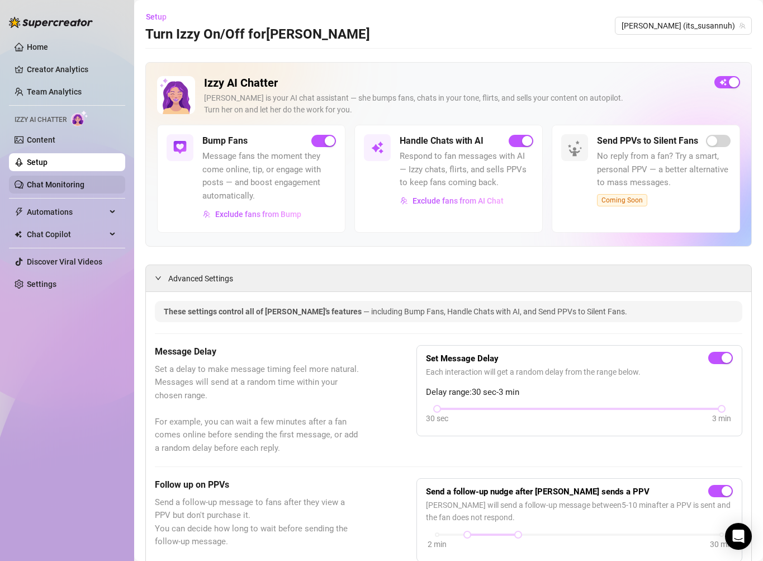
click at [84, 181] on link "Chat Monitoring" at bounding box center [56, 184] width 58 height 9
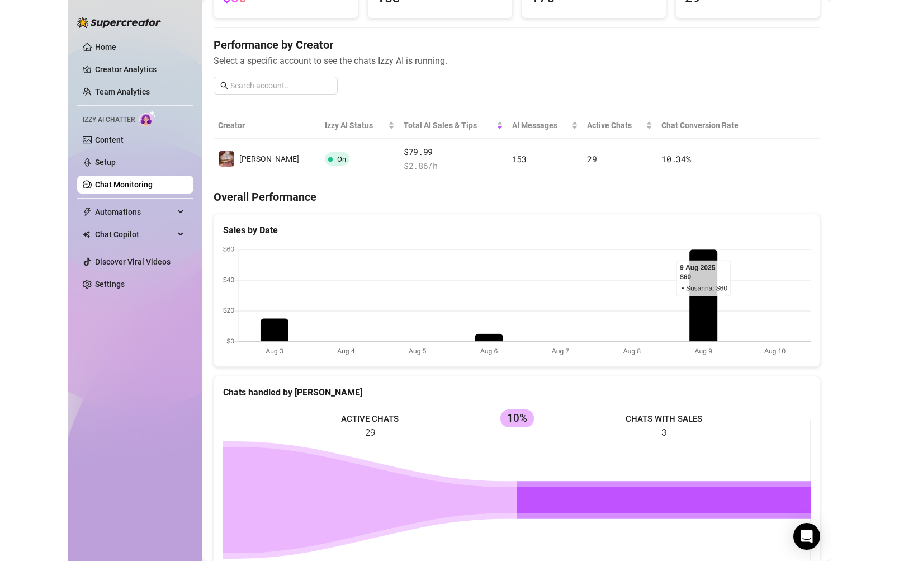
scroll to position [48, 0]
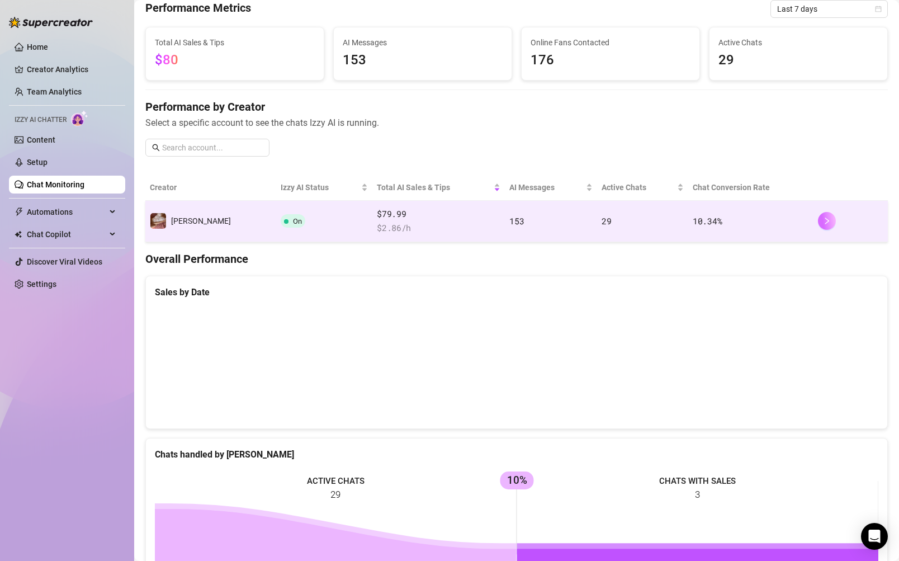
click at [763, 223] on icon "right" at bounding box center [827, 221] width 8 height 8
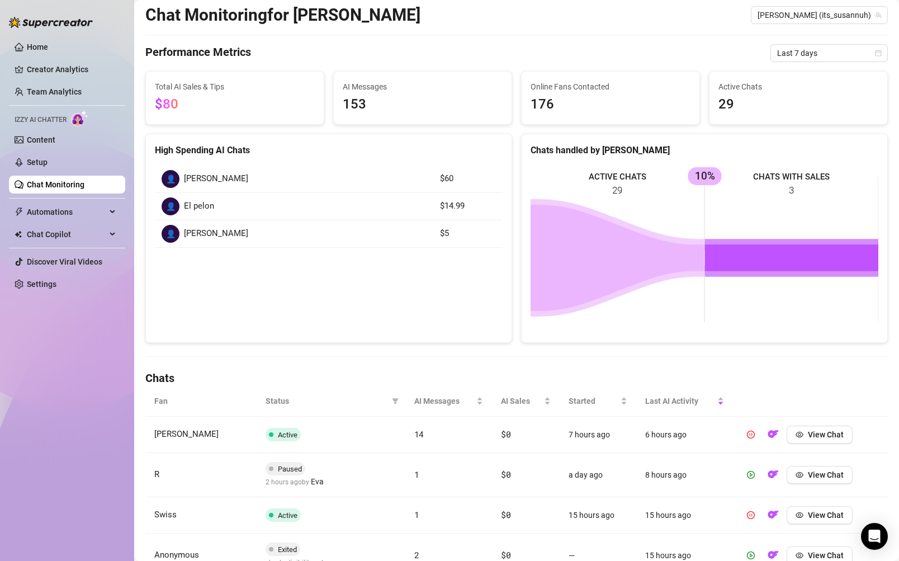
scroll to position [31, 0]
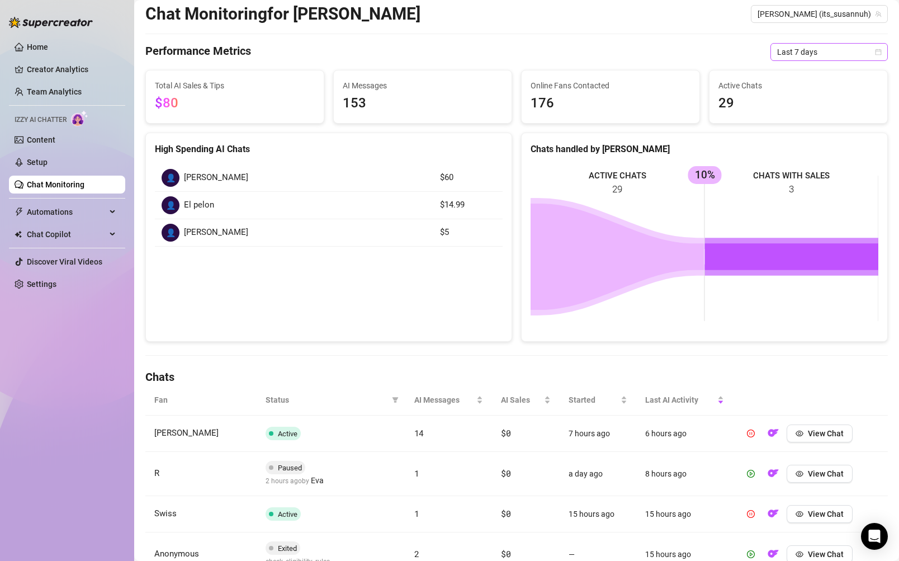
click at [763, 54] on span "Last 7 days" at bounding box center [829, 52] width 104 height 17
click at [763, 129] on div "Last 90 days" at bounding box center [830, 128] width 100 height 12
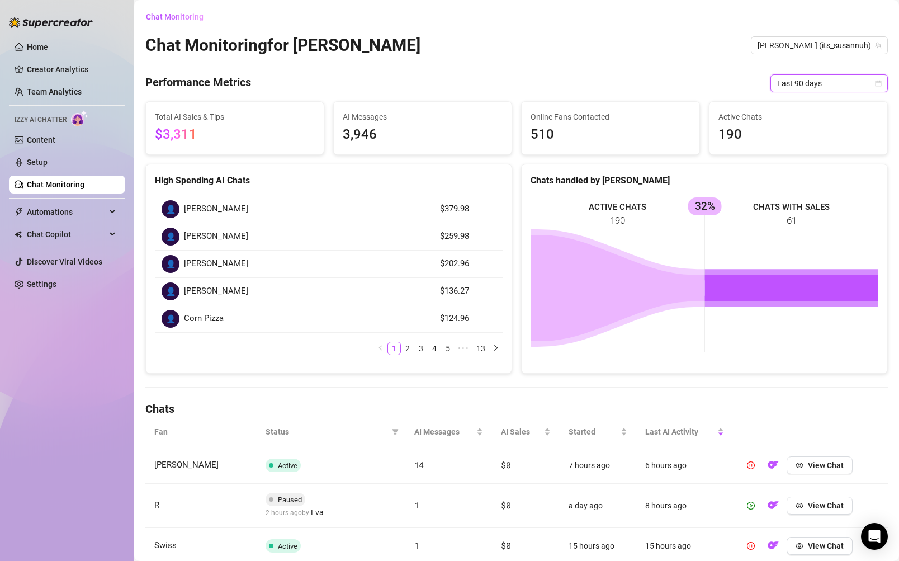
click at [680, 41] on div "Chat Monitoring for [PERSON_NAME] [PERSON_NAME] (its_susannuh)" at bounding box center [516, 45] width 743 height 21
click at [177, 15] on span "Chat Monitoring" at bounding box center [175, 16] width 58 height 9
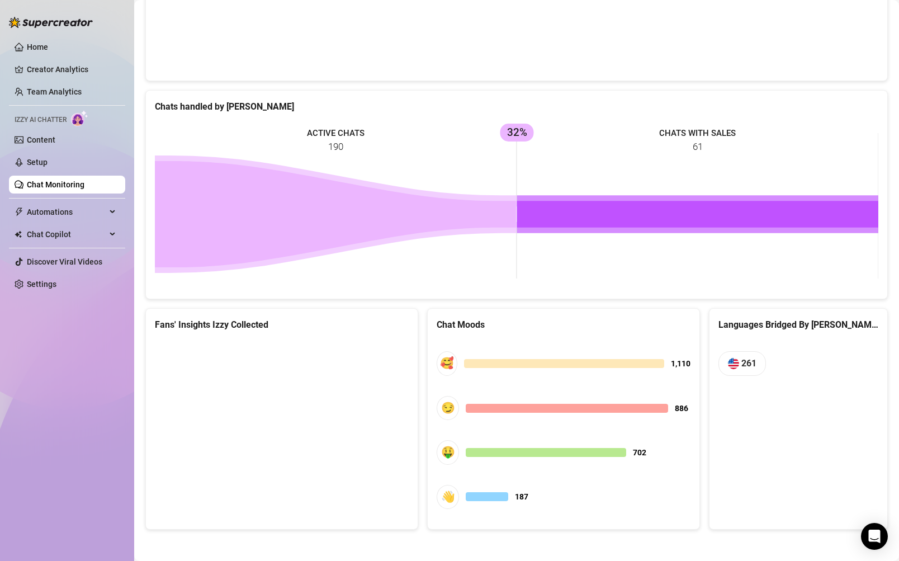
scroll to position [398, 0]
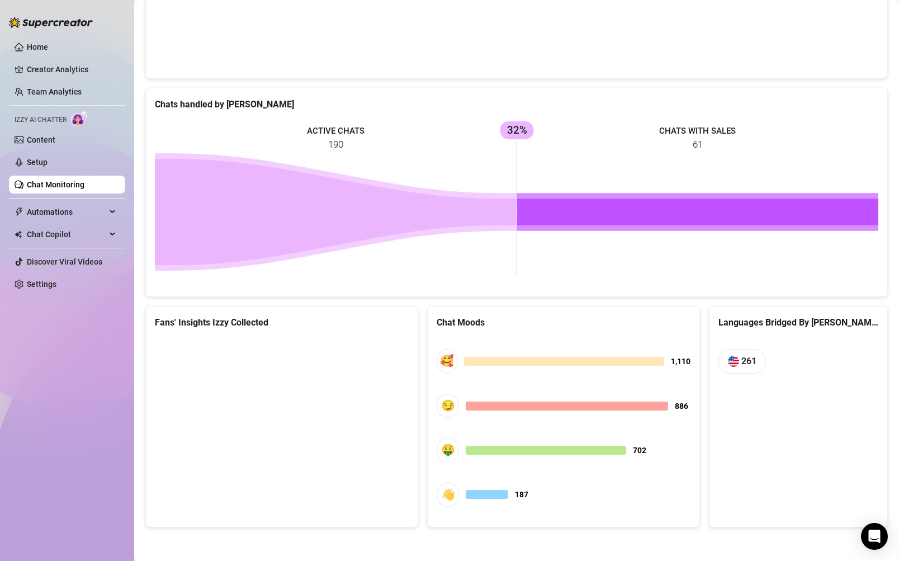
click at [292, 418] on canvas at bounding box center [282, 422] width 254 height 168
click at [55, 144] on link "Content" at bounding box center [41, 139] width 29 height 9
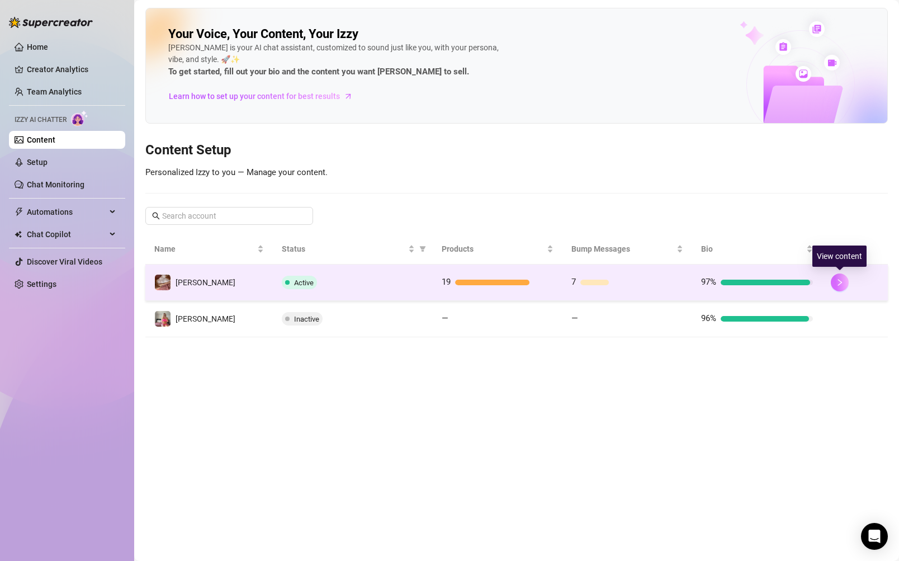
click at [763, 281] on button "button" at bounding box center [840, 282] width 18 height 18
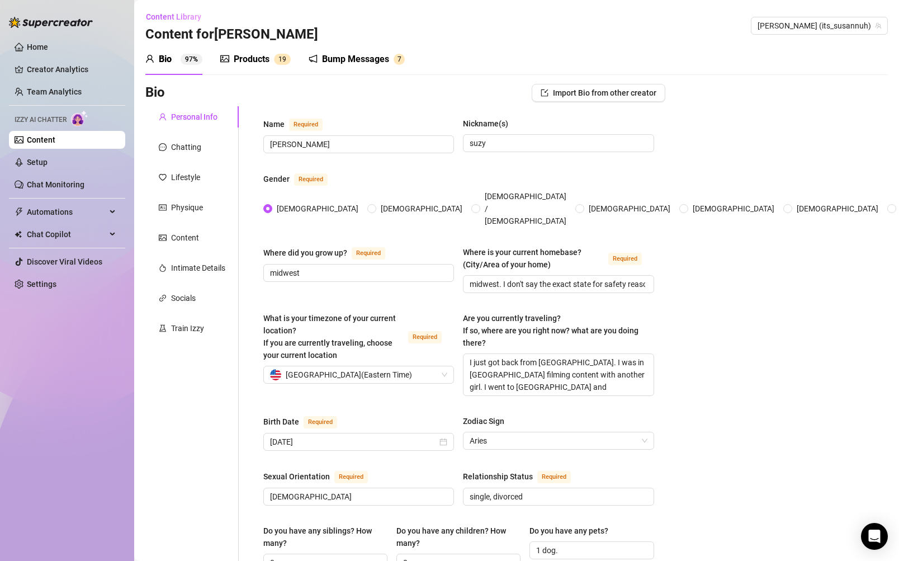
click at [257, 67] on div "Products 1 9" at bounding box center [255, 59] width 70 height 31
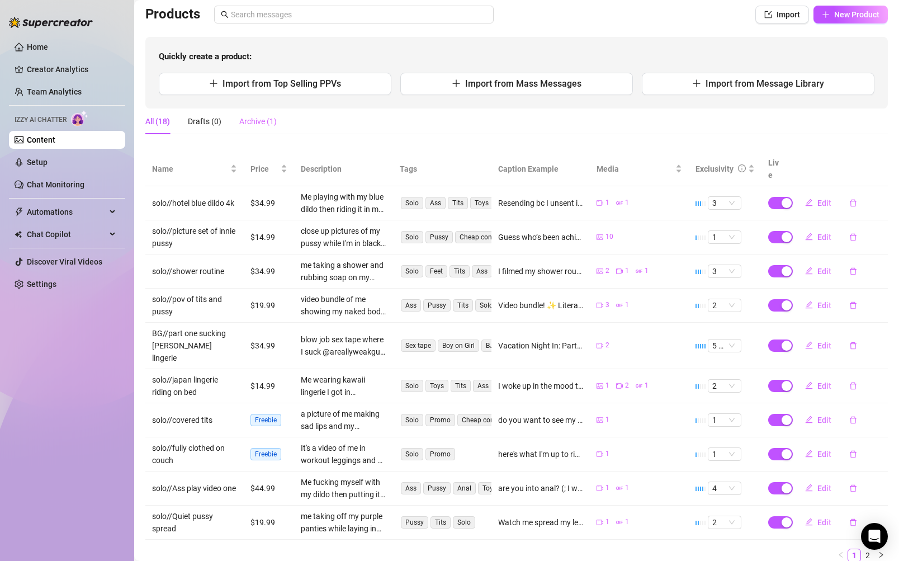
scroll to position [73, 0]
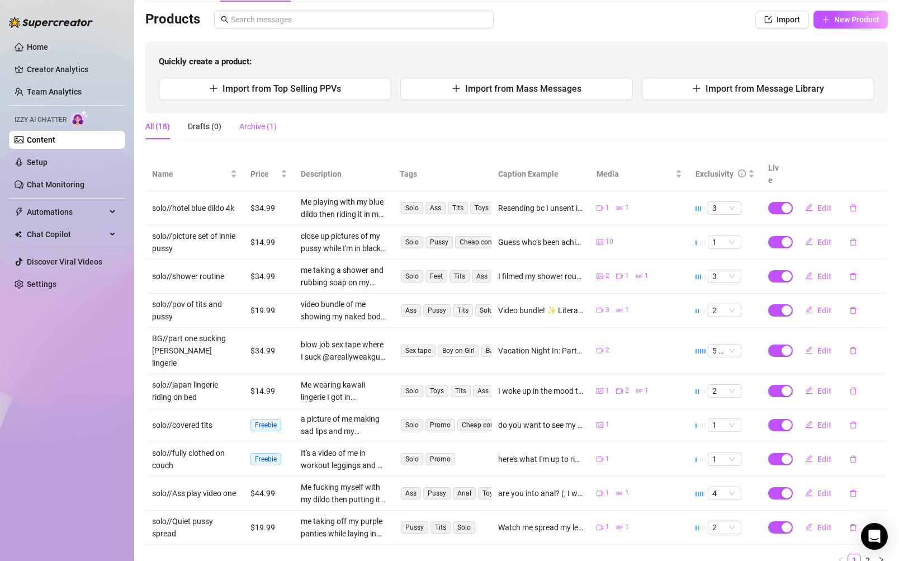
click at [258, 124] on div "Archive (1)" at bounding box center [257, 126] width 37 height 12
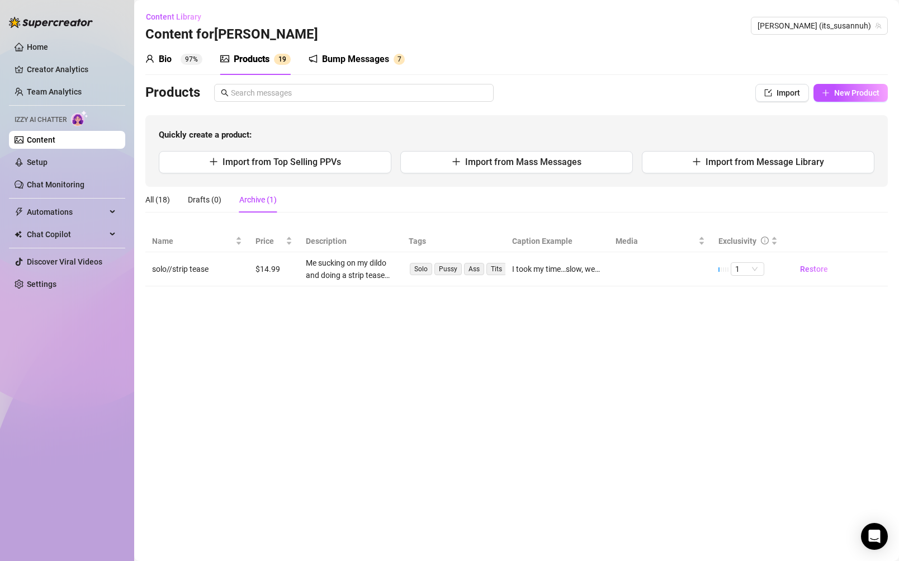
scroll to position [0, 0]
click at [159, 192] on div "All (18)" at bounding box center [157, 200] width 25 height 26
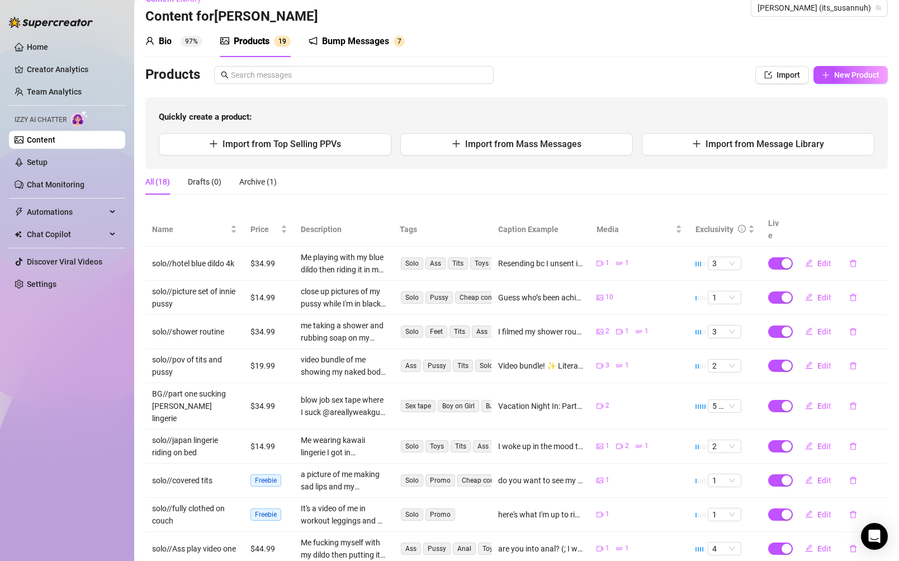
scroll to position [97, 0]
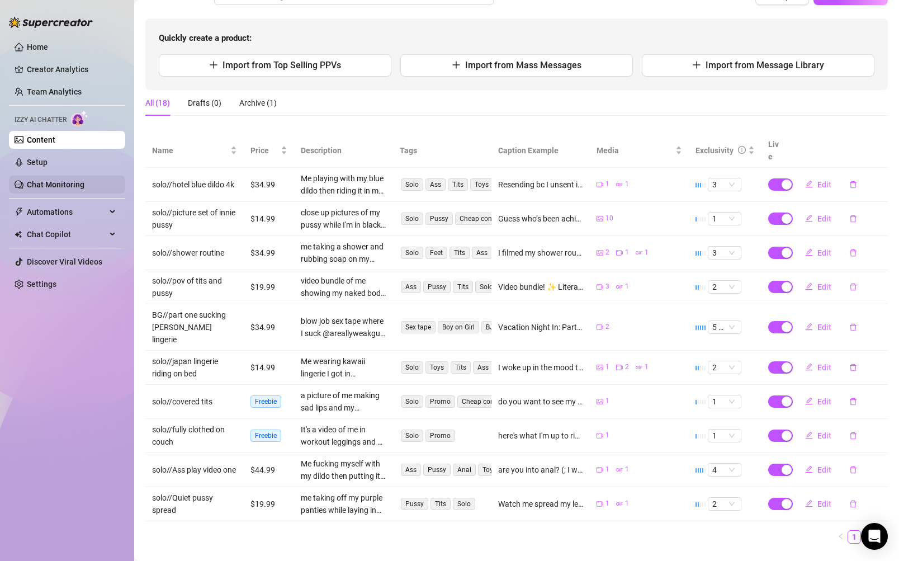
click at [78, 180] on link "Chat Monitoring" at bounding box center [56, 184] width 58 height 9
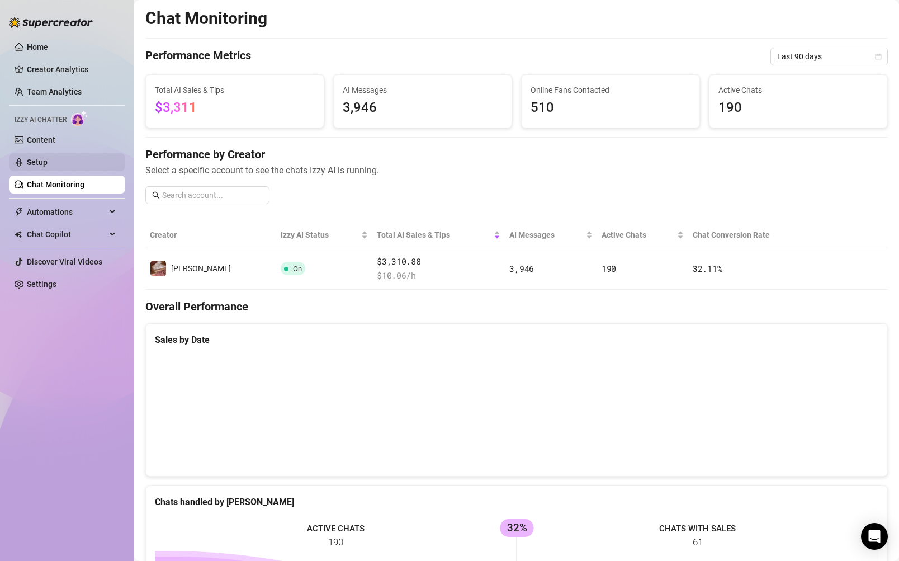
click at [48, 163] on link "Setup" at bounding box center [37, 162] width 21 height 9
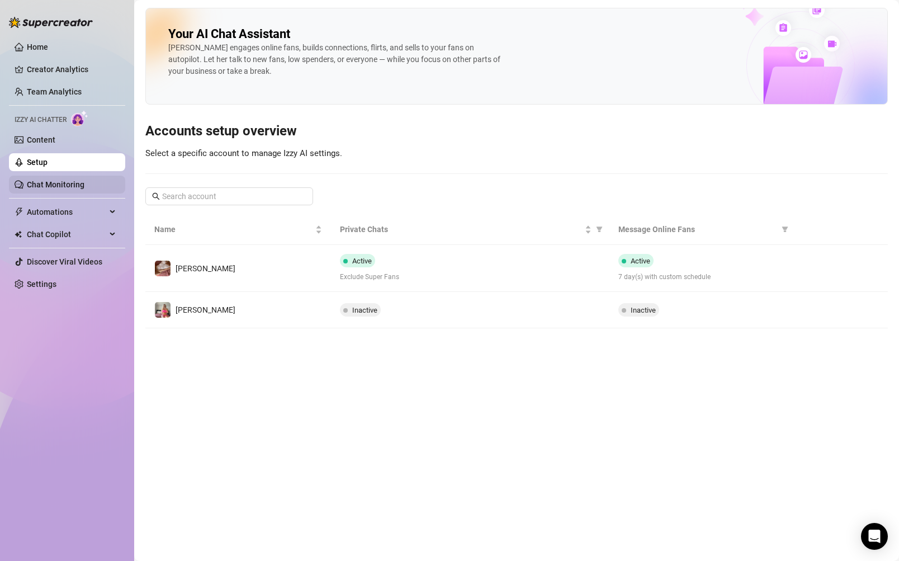
click at [76, 184] on link "Chat Monitoring" at bounding box center [56, 184] width 58 height 9
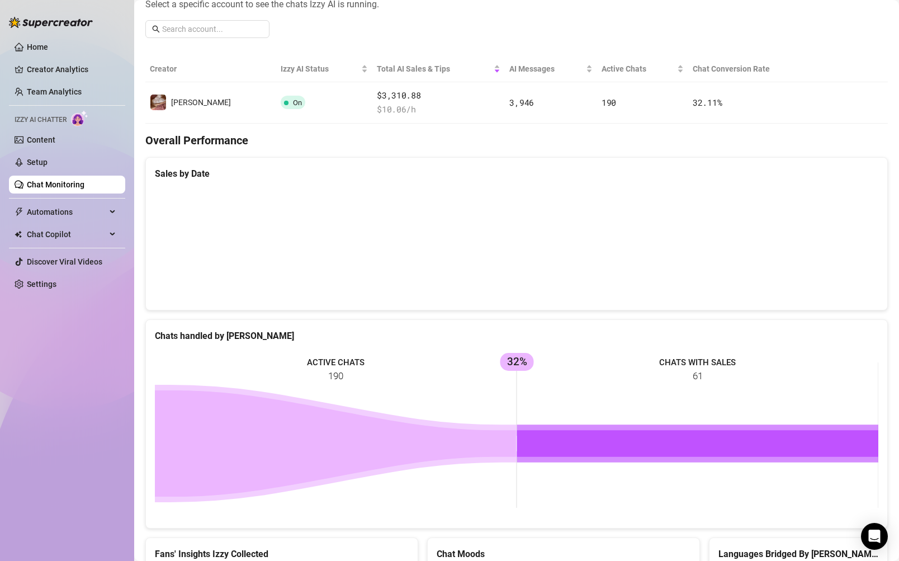
scroll to position [126, 0]
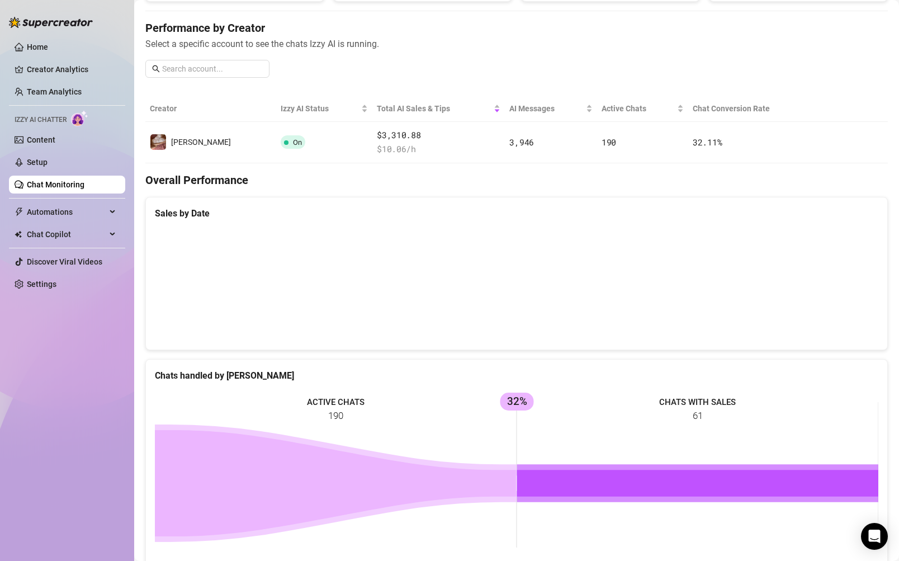
click at [503, 296] on canvas at bounding box center [517, 285] width 724 height 112
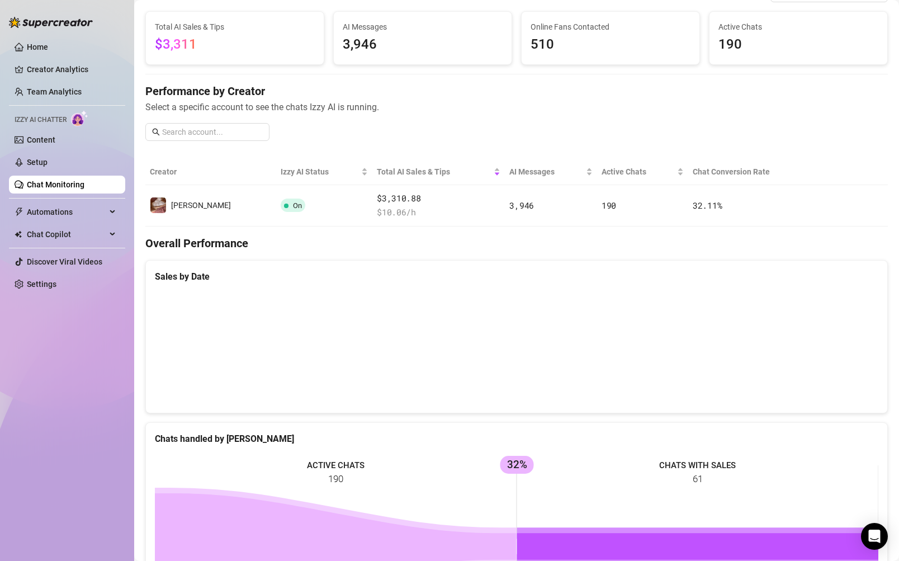
scroll to position [62, 0]
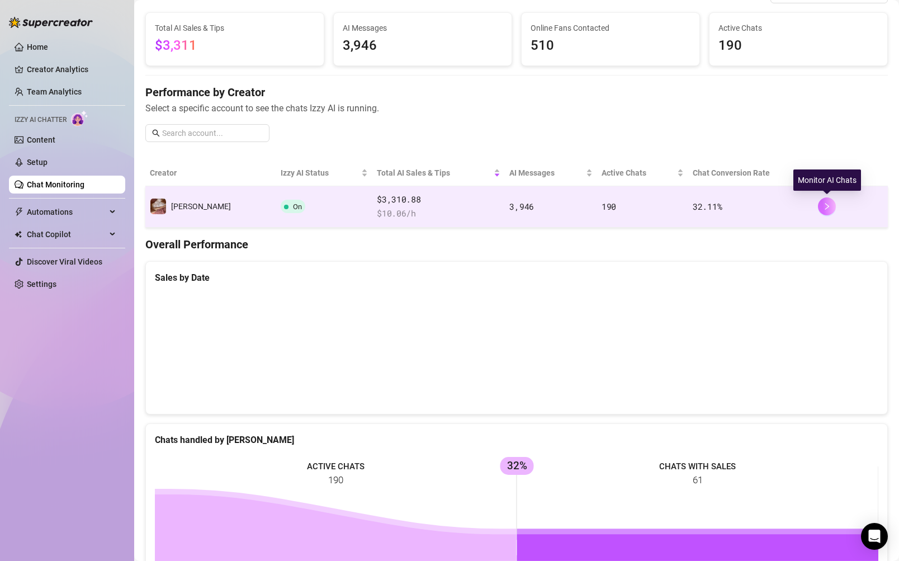
click at [763, 203] on icon "right" at bounding box center [827, 206] width 8 height 8
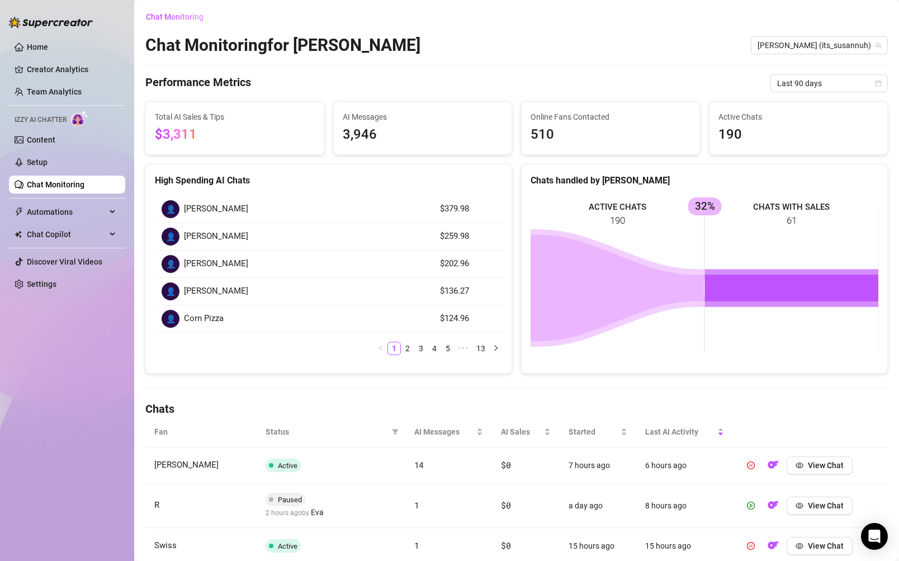
scroll to position [15, 0]
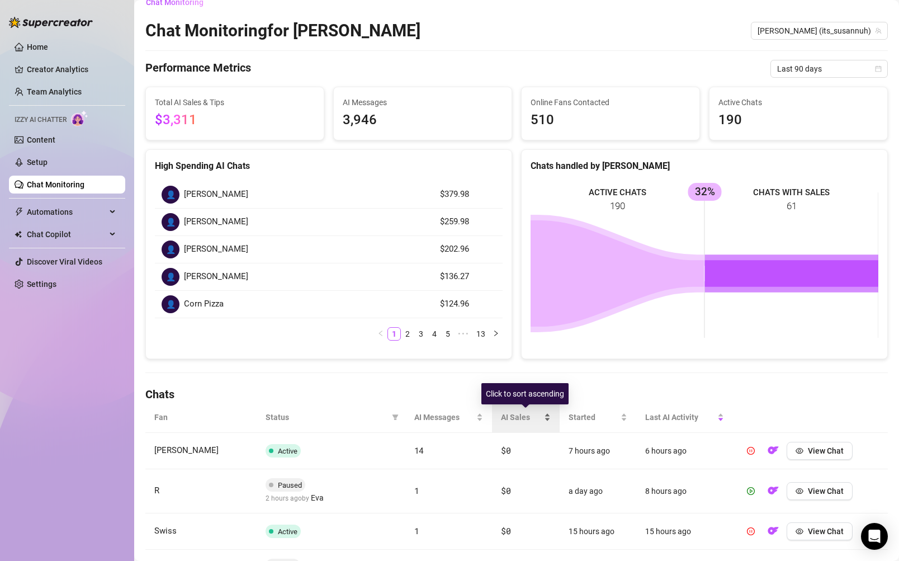
click at [522, 413] on span "AI Sales" at bounding box center [521, 417] width 41 height 12
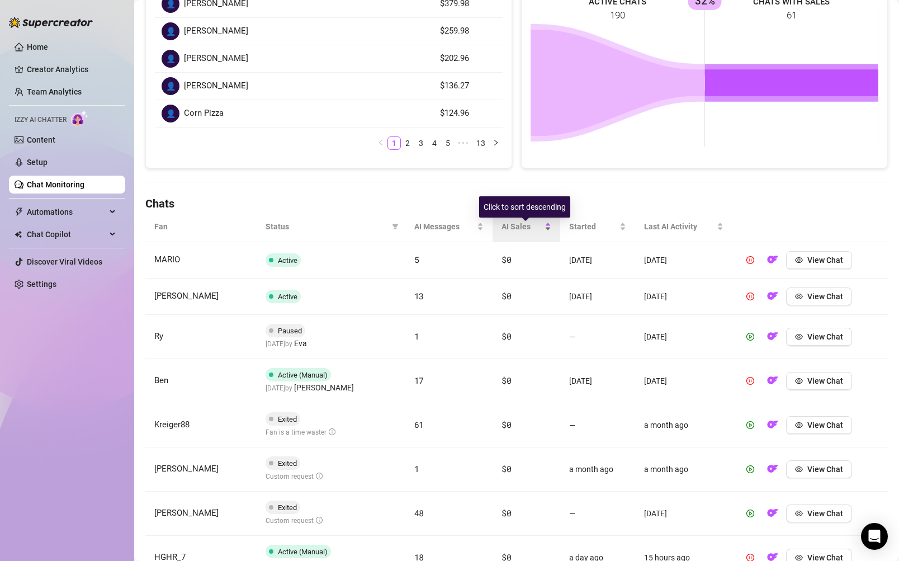
scroll to position [220, 0]
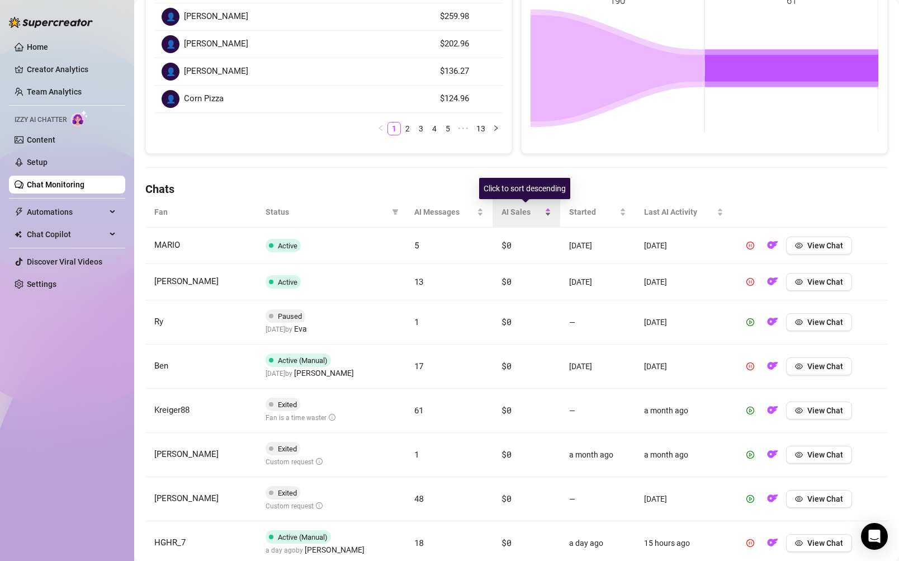
click at [527, 207] on span "AI Sales" at bounding box center [522, 212] width 41 height 12
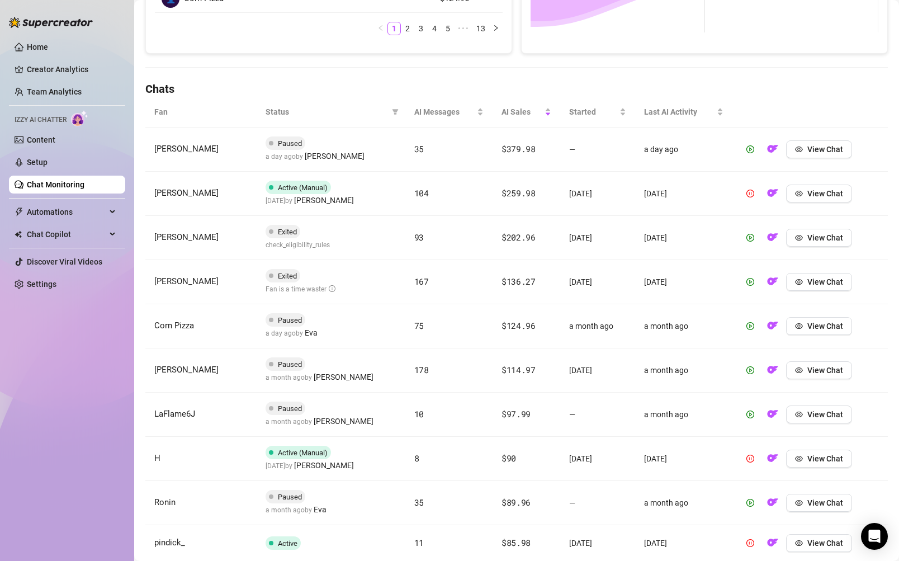
scroll to position [320, 0]
click at [757, 195] on button "button" at bounding box center [751, 194] width 18 height 18
click at [763, 191] on span "View Chat" at bounding box center [826, 193] width 36 height 9
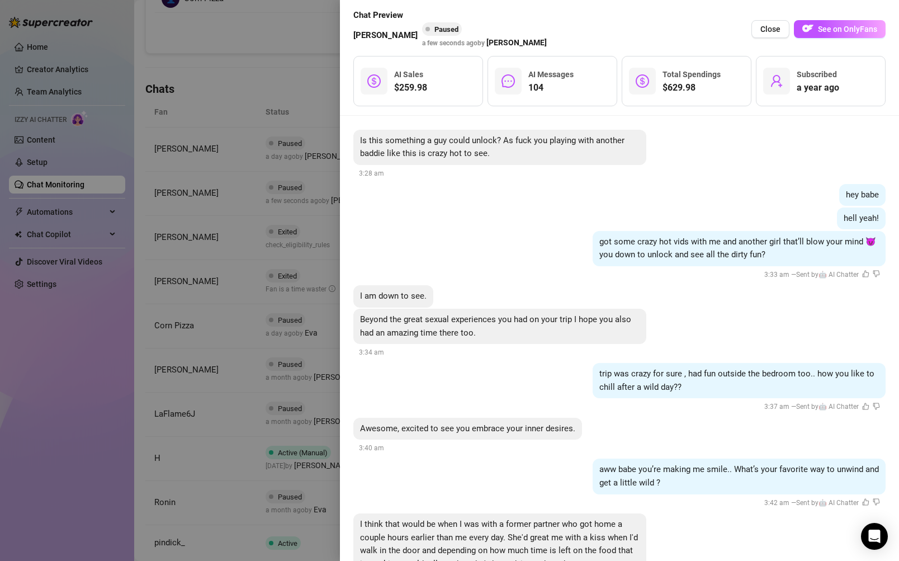
scroll to position [13859, 0]
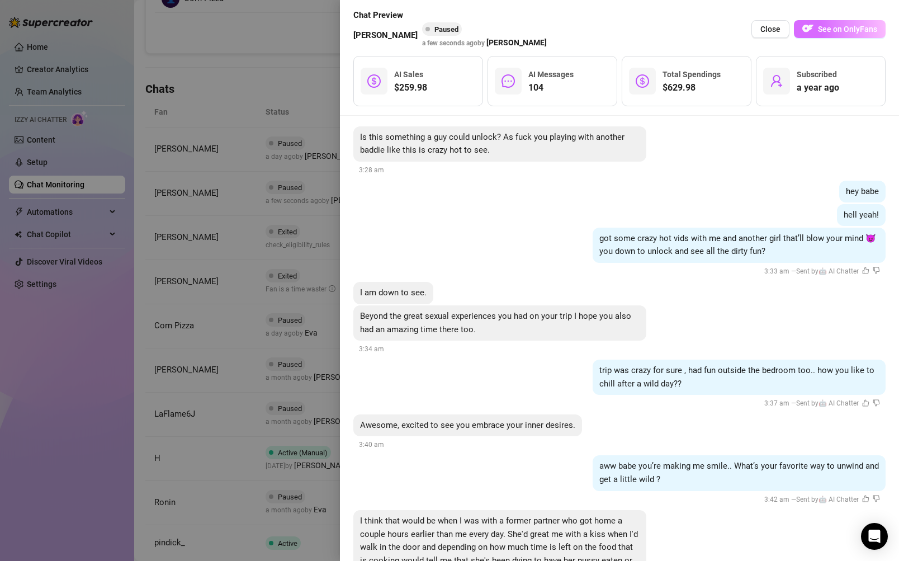
click at [763, 30] on span "See on OnlyFans" at bounding box center [847, 29] width 59 height 9
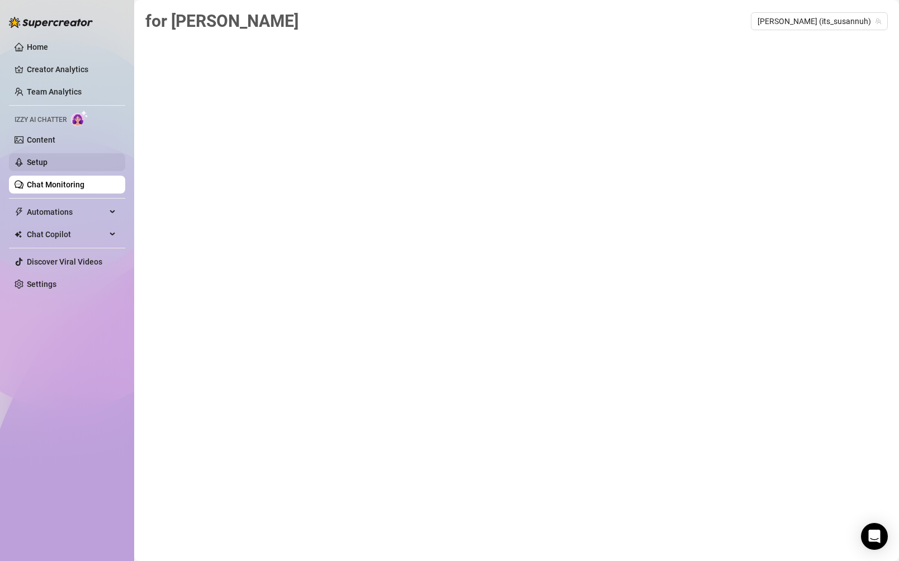
click at [48, 167] on link "Setup" at bounding box center [37, 162] width 21 height 9
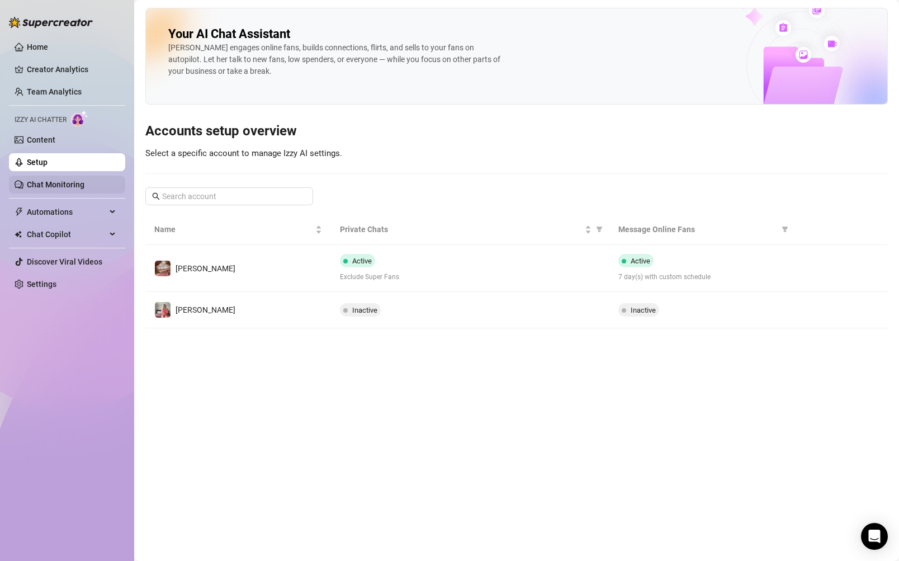
click at [84, 183] on link "Chat Monitoring" at bounding box center [56, 184] width 58 height 9
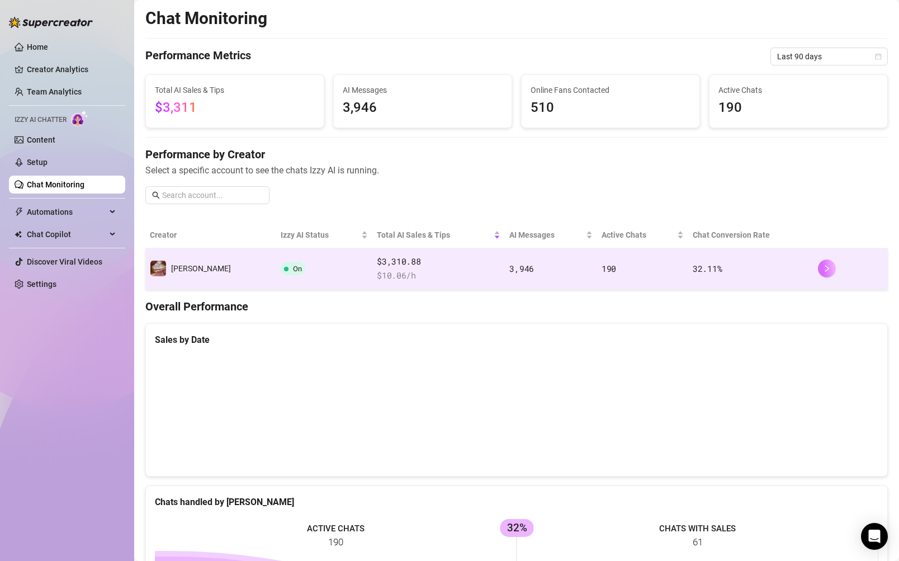
click at [763, 264] on button "button" at bounding box center [827, 269] width 18 height 18
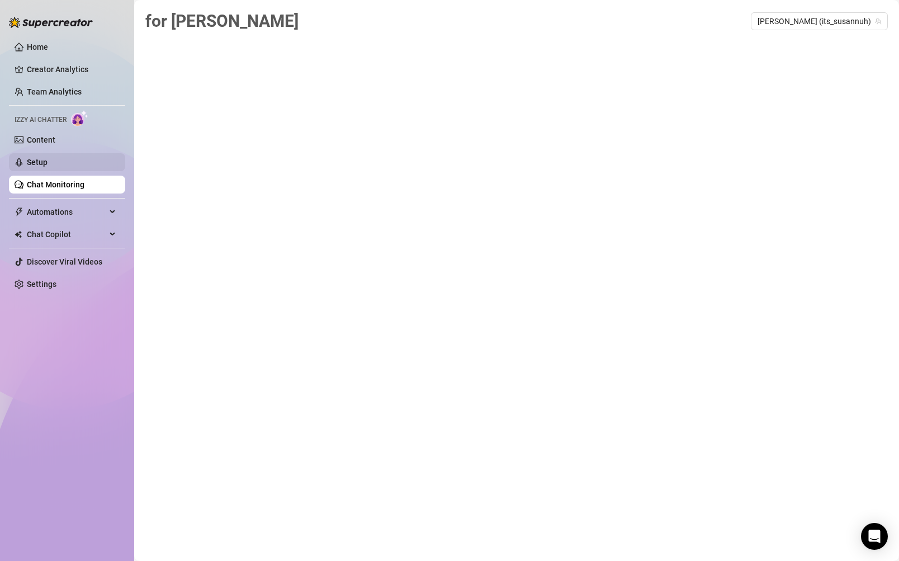
click at [48, 167] on link "Setup" at bounding box center [37, 162] width 21 height 9
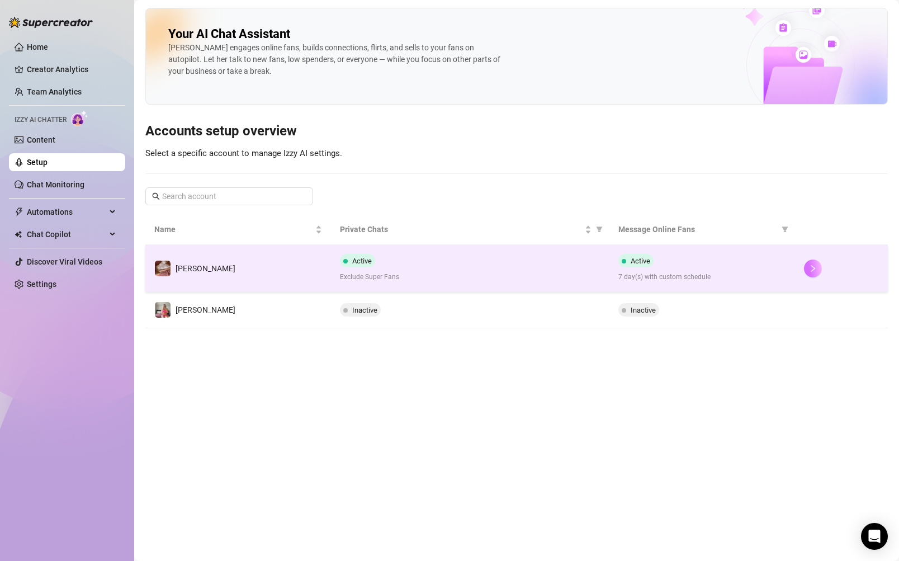
click at [763, 266] on icon "right" at bounding box center [813, 269] width 8 height 8
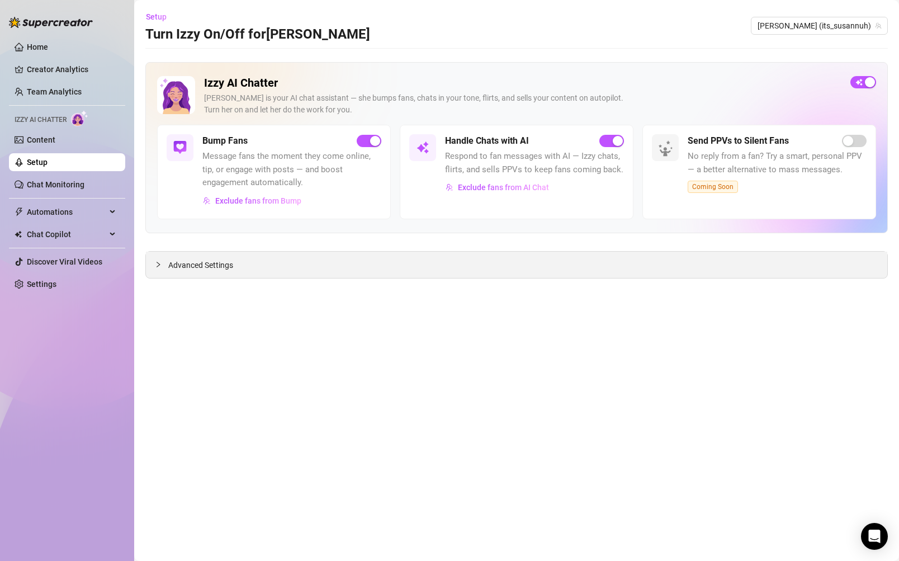
click at [715, 265] on div "Advanced Settings" at bounding box center [517, 265] width 742 height 26
click at [198, 261] on span "Advanced Settings" at bounding box center [200, 265] width 65 height 12
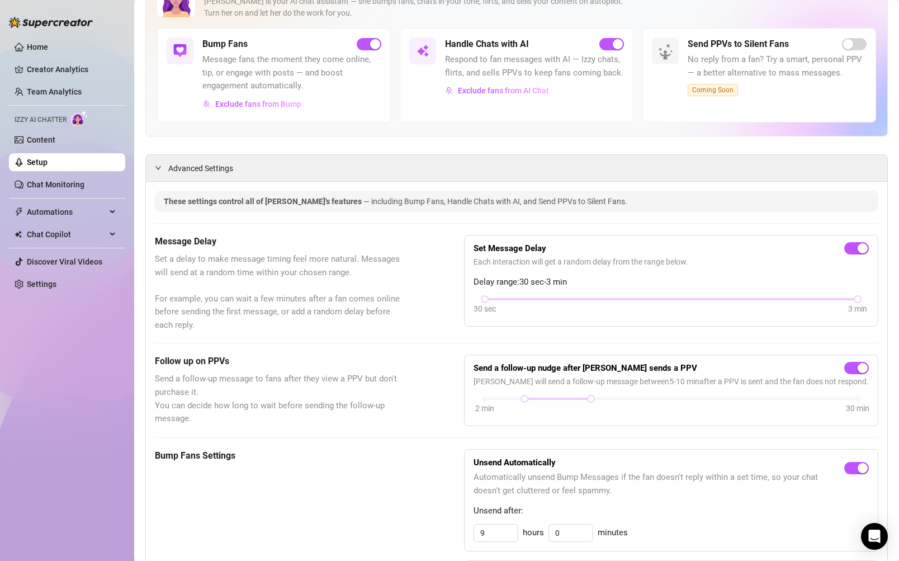
scroll to position [96, 0]
click at [363, 50] on span "button" at bounding box center [369, 45] width 25 height 12
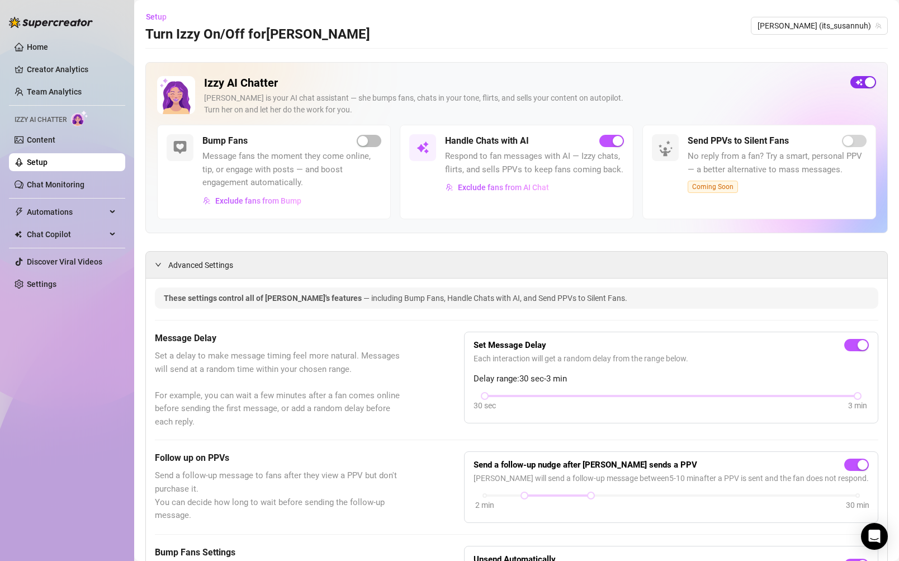
click at [763, 81] on div "button" at bounding box center [870, 82] width 10 height 10
